Goal: Information Seeking & Learning: Learn about a topic

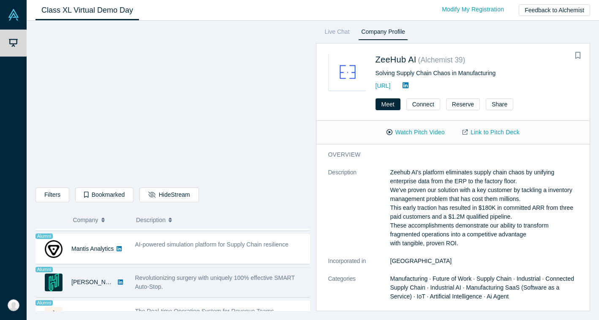
scroll to position [680, 0]
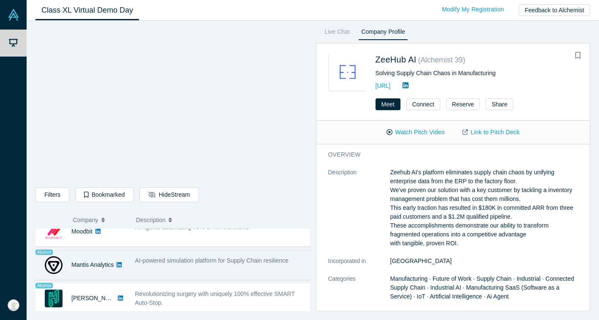
click at [190, 265] on div "AI-powered simulation platform for Supply Chain resilience" at bounding box center [220, 265] width 179 height 27
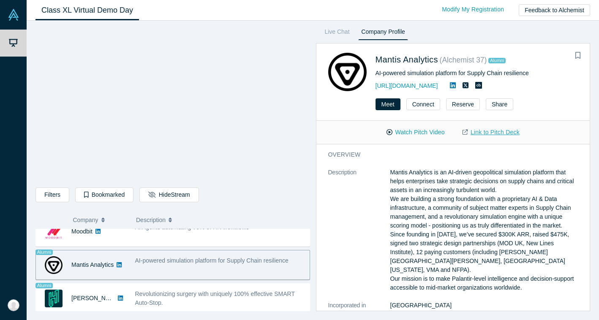
click at [486, 133] on link "Link to Pitch Deck" at bounding box center [491, 132] width 75 height 15
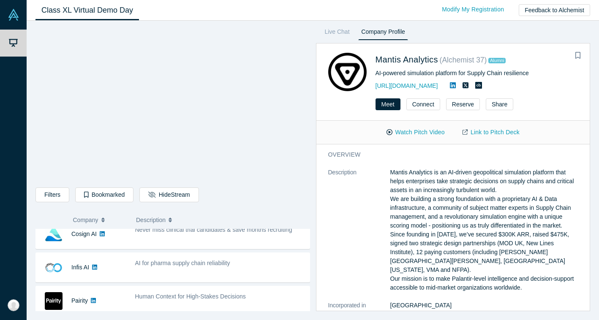
scroll to position [178, 0]
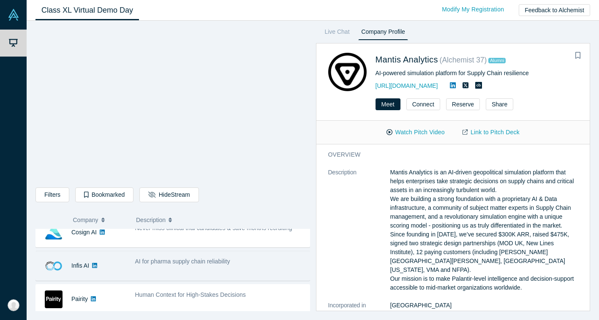
click at [172, 260] on span "AI for pharma supply chain reliability" at bounding box center [182, 261] width 95 height 7
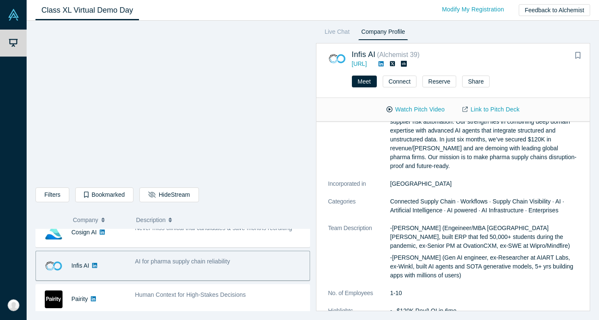
scroll to position [0, 0]
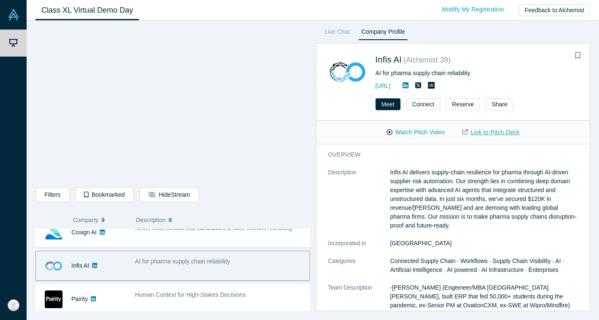
click at [482, 132] on link "Link to Pitch Deck" at bounding box center [491, 132] width 75 height 15
